Goal: Information Seeking & Learning: Learn about a topic

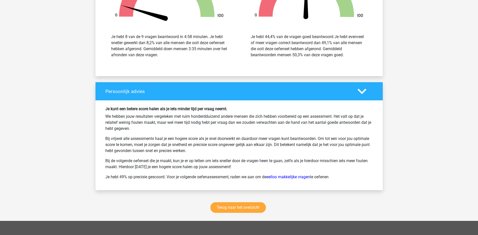
scroll to position [1136, 0]
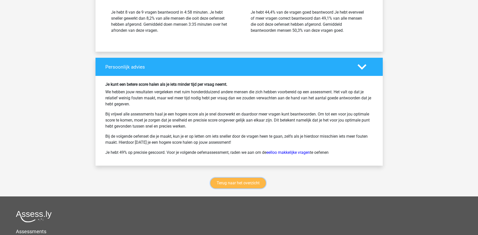
click at [244, 187] on link "Terug naar het overzicht" at bounding box center [237, 183] width 55 height 11
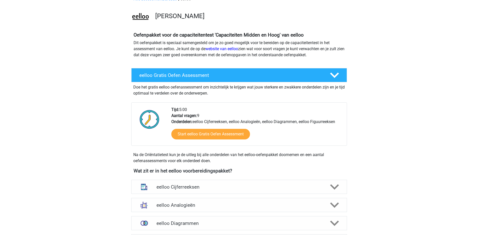
scroll to position [29, 0]
click at [195, 187] on h4 "eelloo Cijferreeksen" at bounding box center [238, 187] width 165 height 6
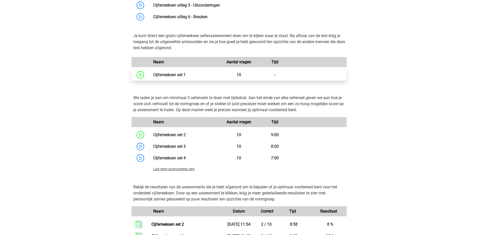
scroll to position [297, 0]
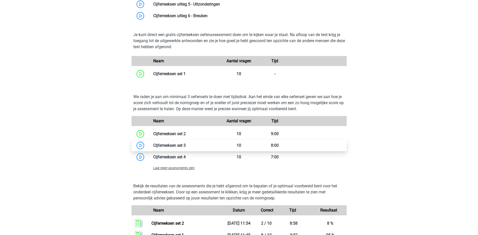
click at [186, 144] on link at bounding box center [186, 145] width 0 height 5
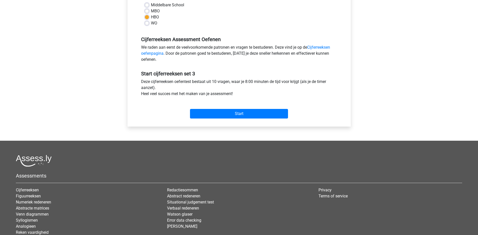
scroll to position [125, 0]
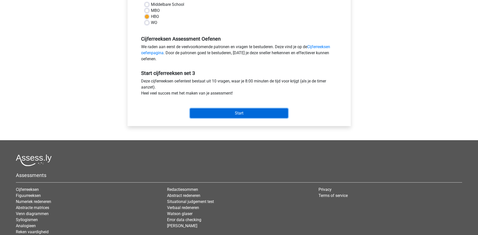
click at [232, 113] on input "Start" at bounding box center [239, 113] width 98 height 10
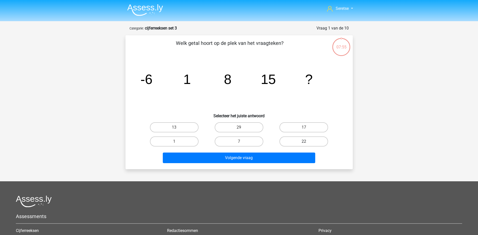
click at [294, 140] on label "22" at bounding box center [303, 141] width 49 height 10
click at [304, 141] on input "22" at bounding box center [305, 142] width 3 height 3
radio input "true"
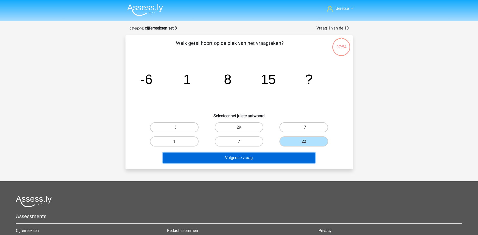
click at [263, 156] on button "Volgende vraag" at bounding box center [239, 157] width 152 height 11
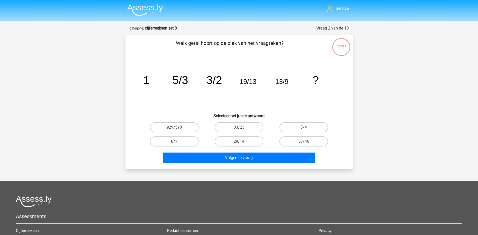
scroll to position [25, 0]
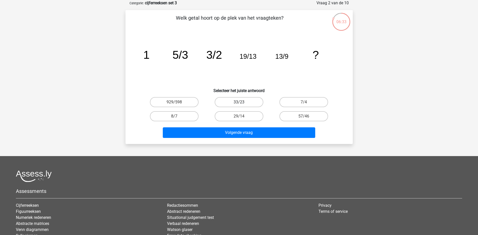
click at [249, 98] on label "33/23" at bounding box center [239, 102] width 49 height 10
click at [242, 102] on input "33/23" at bounding box center [240, 103] width 3 height 3
radio input "true"
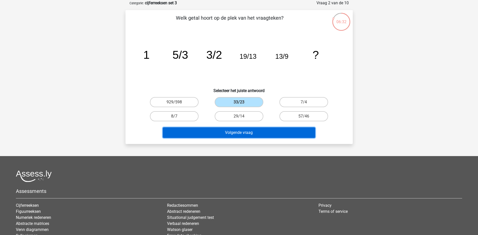
click at [254, 133] on button "Volgende vraag" at bounding box center [239, 132] width 152 height 11
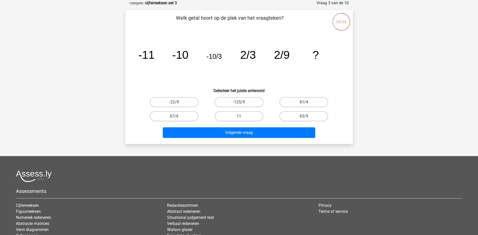
click at [300, 102] on label "61/4" at bounding box center [303, 102] width 49 height 10
click at [304, 102] on input "61/4" at bounding box center [305, 103] width 3 height 3
radio input "true"
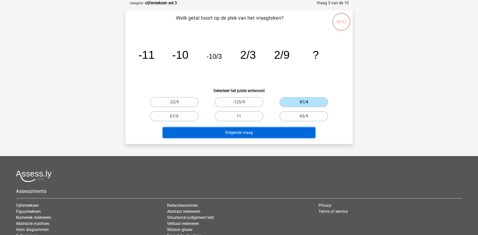
click at [251, 130] on button "Volgende vraag" at bounding box center [239, 132] width 152 height 11
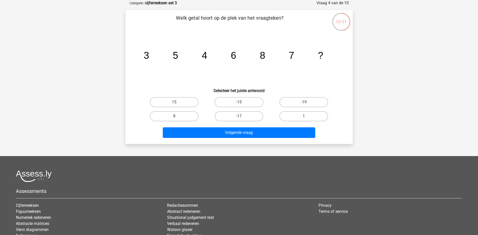
click at [181, 115] on label "9" at bounding box center [174, 116] width 49 height 10
click at [177, 116] on input "9" at bounding box center [175, 117] width 3 height 3
radio input "true"
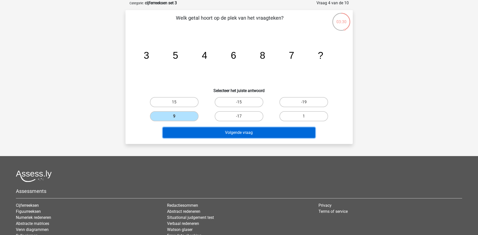
click at [228, 135] on button "Volgende vraag" at bounding box center [239, 132] width 152 height 11
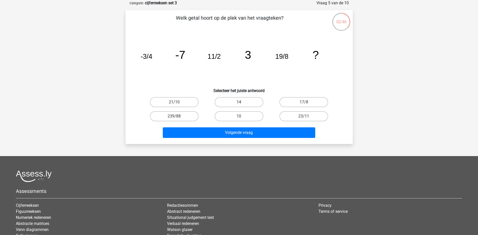
click at [228, 100] on label "14" at bounding box center [239, 102] width 49 height 10
click at [239, 102] on input "14" at bounding box center [240, 103] width 3 height 3
radio input "true"
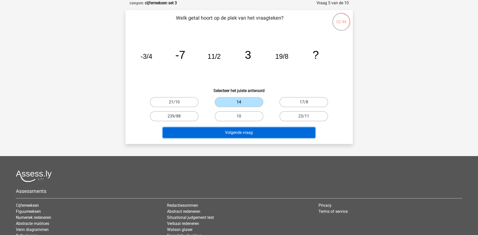
click at [235, 129] on button "Volgende vraag" at bounding box center [239, 132] width 152 height 11
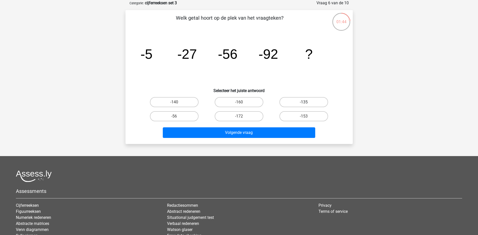
click at [297, 101] on label "-135" at bounding box center [303, 102] width 49 height 10
click at [304, 102] on input "-135" at bounding box center [305, 103] width 3 height 3
radio input "true"
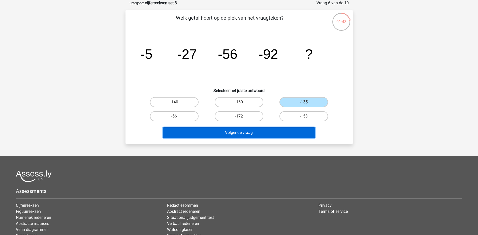
click at [270, 131] on button "Volgende vraag" at bounding box center [239, 132] width 152 height 11
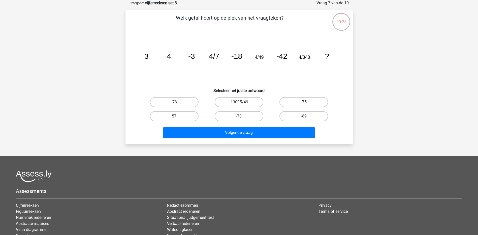
click at [295, 99] on label "-75" at bounding box center [303, 102] width 49 height 10
click at [304, 102] on input "-75" at bounding box center [305, 103] width 3 height 3
radio input "true"
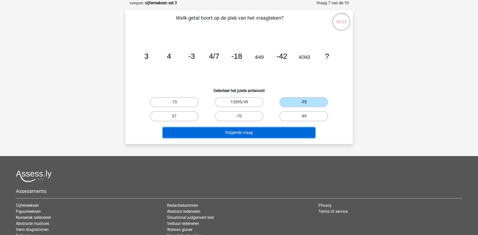
click at [269, 135] on button "Volgende vraag" at bounding box center [239, 132] width 152 height 11
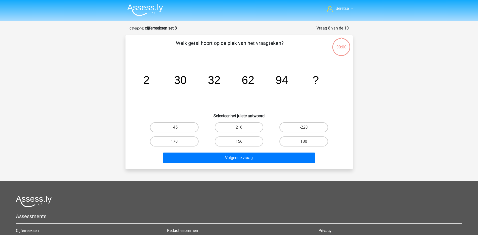
scroll to position [25, 0]
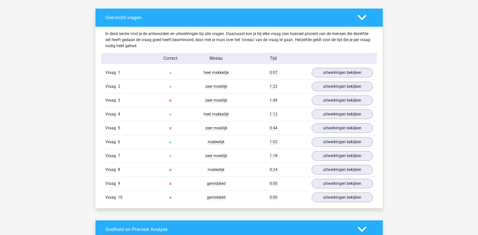
scroll to position [282, 0]
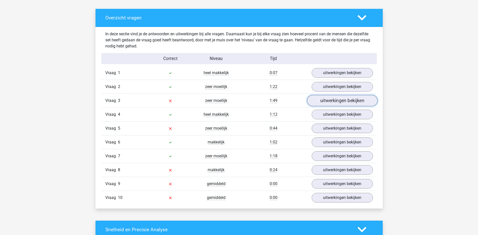
click at [332, 99] on link "uitwerkingen bekijken" at bounding box center [342, 100] width 70 height 11
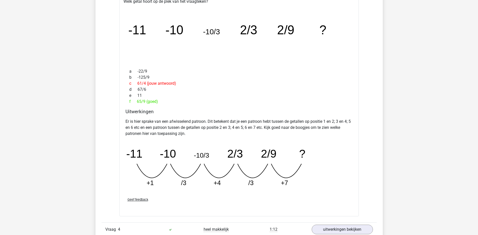
scroll to position [398, 0]
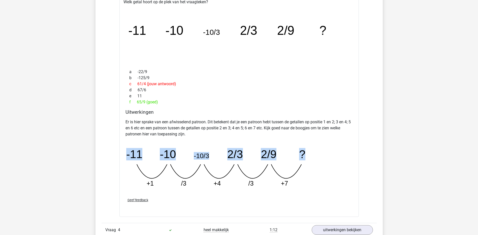
drag, startPoint x: 126, startPoint y: 154, endPoint x: 306, endPoint y: 155, distance: 179.4
click at [306, 155] on icon "image/svg+xml -11 -10 -10/3 2/3 2/9 ? +1 /3 +4 /3 +7" at bounding box center [226, 166] width 202 height 50
copy g "-11 -10 -10/3 2/3 2/9 ?"
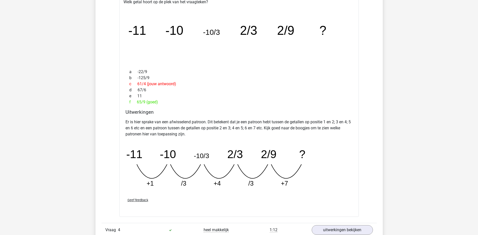
click at [249, 188] on icon "image/svg+xml -11 -10 -10/3 2/3 2/9 ? +1 /3 +4 /3 +7" at bounding box center [226, 166] width 202 height 50
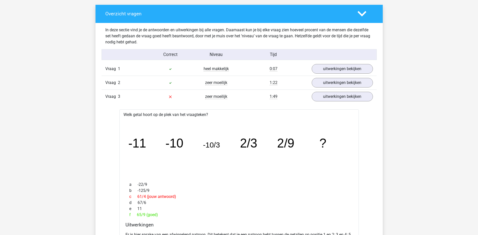
scroll to position [285, 0]
click at [334, 98] on link "uitwerkingen bekijken" at bounding box center [342, 96] width 70 height 11
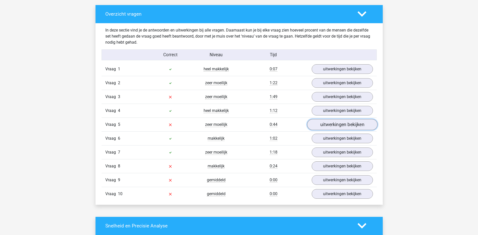
click at [334, 122] on link "uitwerkingen bekijken" at bounding box center [342, 124] width 70 height 11
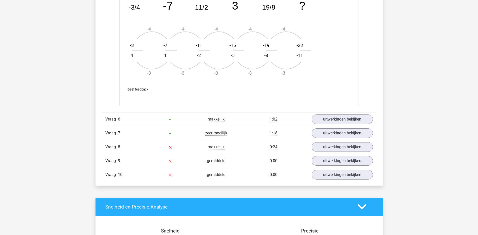
scroll to position [606, 0]
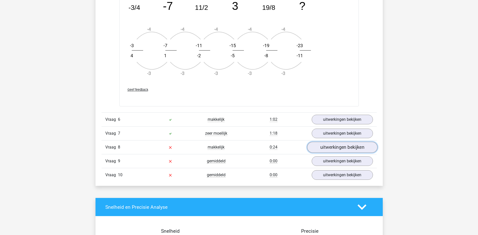
click at [327, 149] on link "uitwerkingen bekijken" at bounding box center [342, 147] width 70 height 11
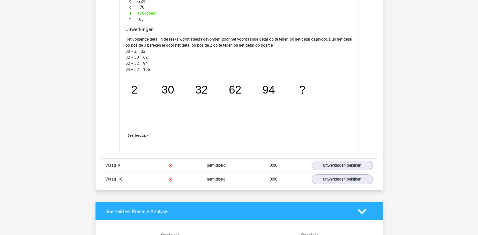
scroll to position [853, 0]
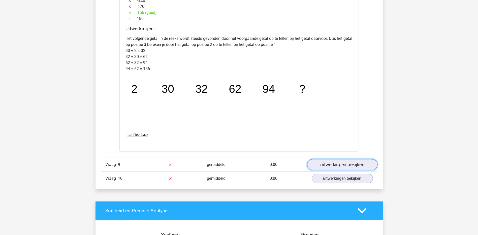
click at [336, 165] on link "uitwerkingen bekijken" at bounding box center [342, 164] width 70 height 11
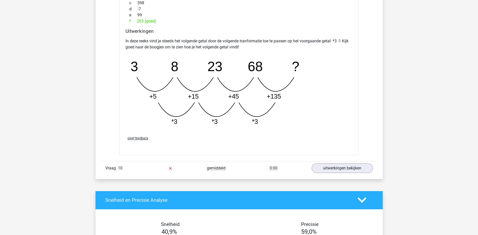
scroll to position [1117, 0]
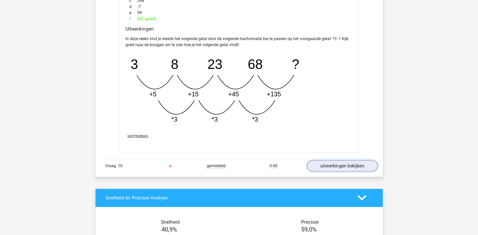
click at [342, 165] on link "uitwerkingen bekijken" at bounding box center [342, 165] width 70 height 11
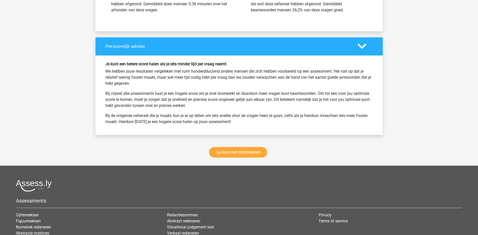
scroll to position [1711, 0]
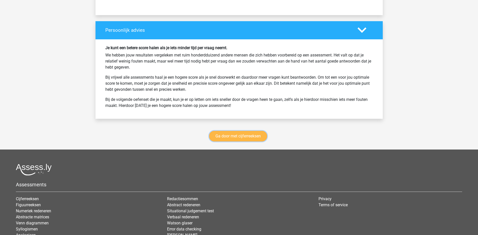
click at [236, 139] on link "Ga door met cijferreeksen" at bounding box center [238, 136] width 58 height 11
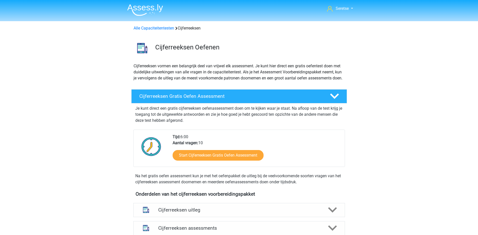
scroll to position [225, 0]
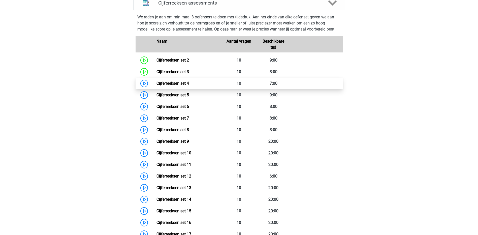
click at [183, 86] on link "Cijferreeksen set 4" at bounding box center [172, 83] width 32 height 5
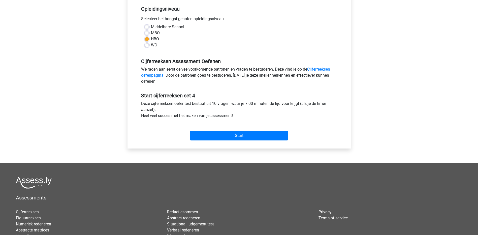
scroll to position [115, 0]
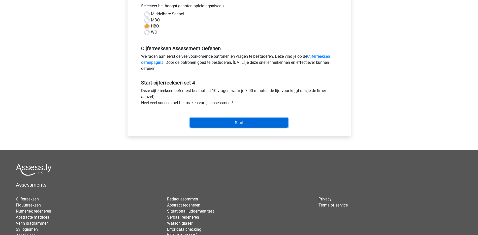
click at [217, 119] on input "Start" at bounding box center [239, 123] width 98 height 10
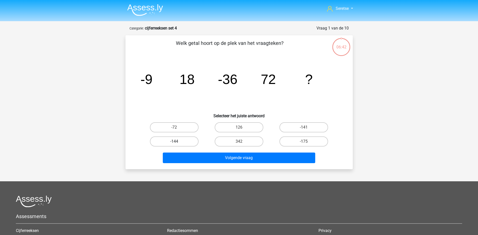
click at [186, 140] on label "-144" at bounding box center [174, 141] width 49 height 10
click at [177, 141] on input "-144" at bounding box center [175, 142] width 3 height 3
radio input "true"
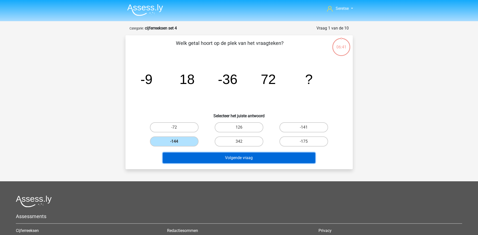
click at [216, 155] on button "Volgende vraag" at bounding box center [239, 157] width 152 height 11
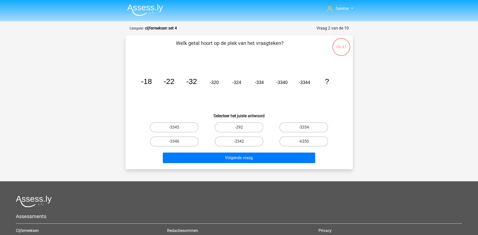
scroll to position [25, 0]
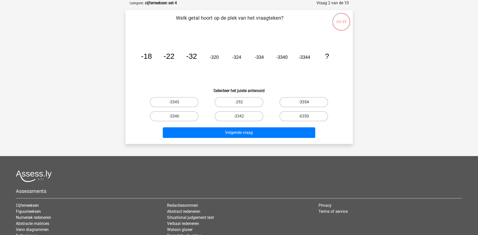
click at [299, 101] on label "-3354" at bounding box center [303, 102] width 49 height 10
click at [304, 102] on input "-3354" at bounding box center [305, 103] width 3 height 3
radio input "true"
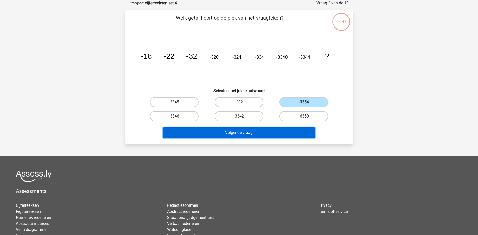
click at [278, 131] on button "Volgende vraag" at bounding box center [239, 132] width 152 height 11
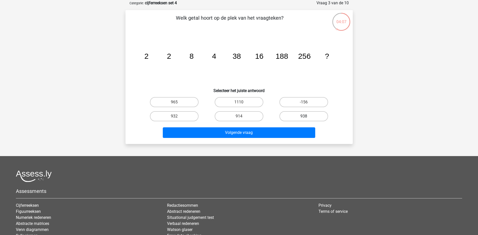
click at [299, 117] on label "938" at bounding box center [303, 116] width 49 height 10
click at [304, 117] on input "938" at bounding box center [305, 117] width 3 height 3
radio input "true"
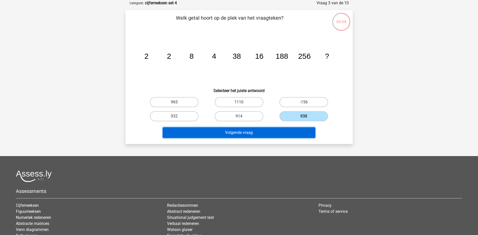
click at [284, 130] on button "Volgende vraag" at bounding box center [239, 132] width 152 height 11
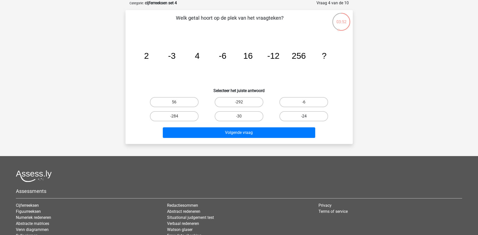
click at [299, 117] on label "-24" at bounding box center [303, 116] width 49 height 10
click at [304, 117] on input "-24" at bounding box center [305, 117] width 3 height 3
radio input "true"
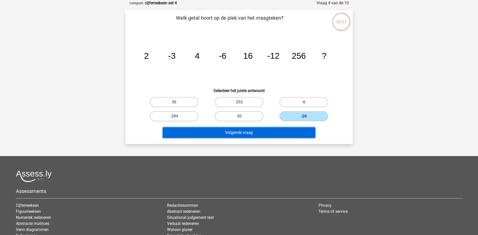
click at [281, 130] on button "Volgende vraag" at bounding box center [239, 132] width 152 height 11
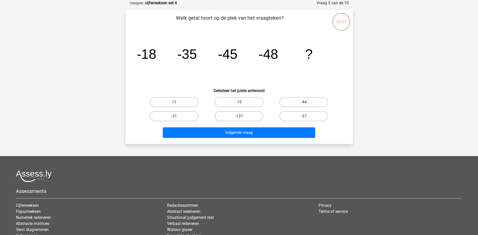
click at [306, 98] on label "-44" at bounding box center [303, 102] width 49 height 10
click at [306, 102] on input "-44" at bounding box center [305, 103] width 3 height 3
radio input "true"
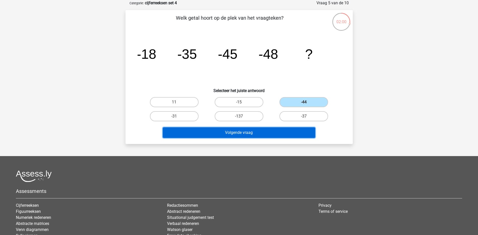
click at [277, 129] on button "Volgende vraag" at bounding box center [239, 132] width 152 height 11
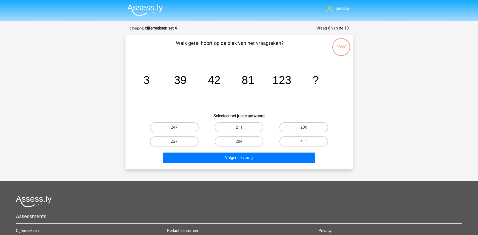
scroll to position [25, 0]
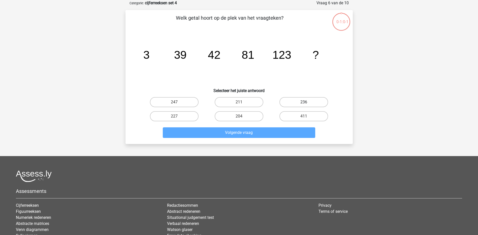
click at [294, 102] on label "236" at bounding box center [303, 102] width 49 height 10
click at [304, 102] on input "236" at bounding box center [305, 103] width 3 height 3
radio input "true"
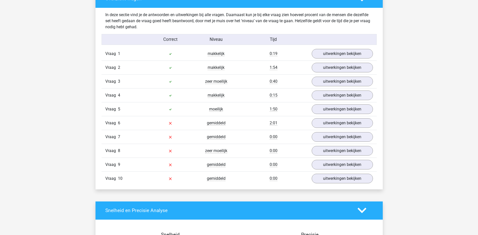
scroll to position [302, 0]
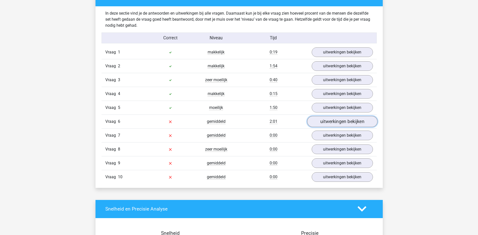
click at [326, 121] on link "uitwerkingen bekijken" at bounding box center [342, 121] width 70 height 11
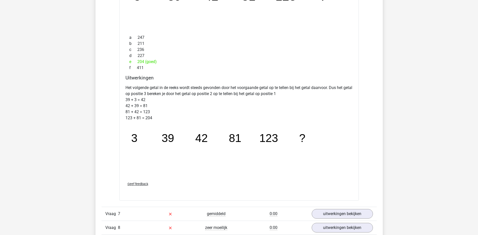
scroll to position [473, 0]
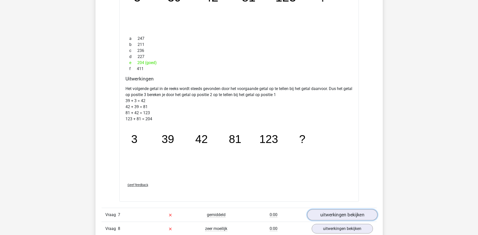
click at [328, 215] on link "uitwerkingen bekijken" at bounding box center [342, 214] width 70 height 11
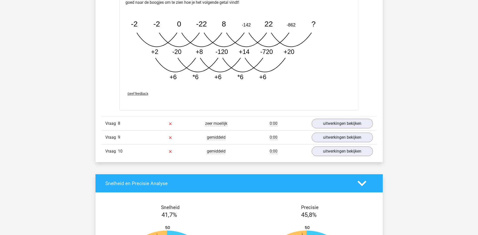
scroll to position [873, 0]
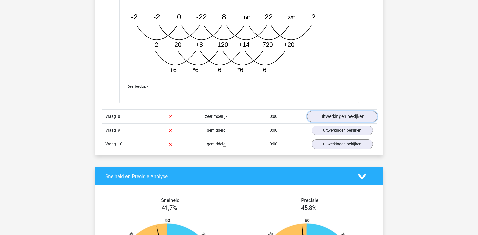
click at [335, 115] on link "uitwerkingen bekijken" at bounding box center [342, 116] width 70 height 11
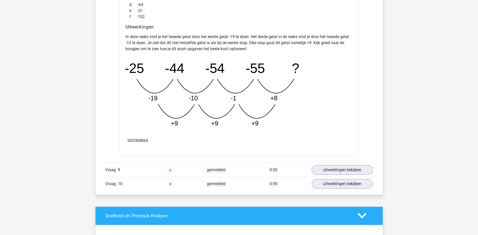
scroll to position [1092, 0]
